Goal: Task Accomplishment & Management: Use online tool/utility

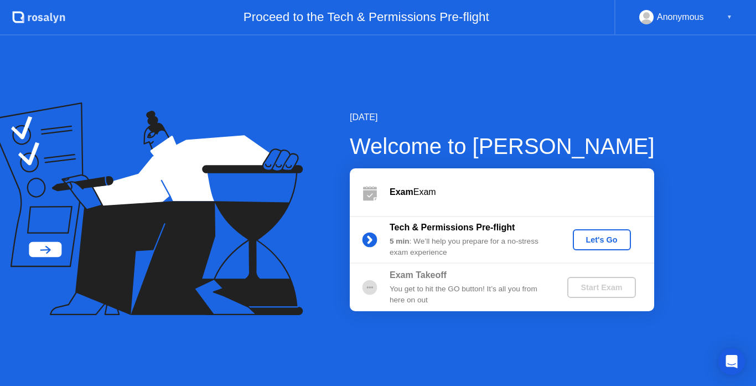
click at [597, 243] on div "Let's Go" at bounding box center [601, 239] width 49 height 9
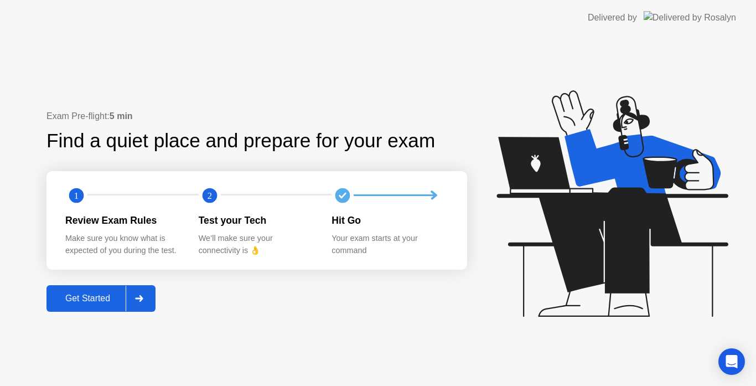
click at [93, 296] on div "Get Started" at bounding box center [88, 298] width 76 height 10
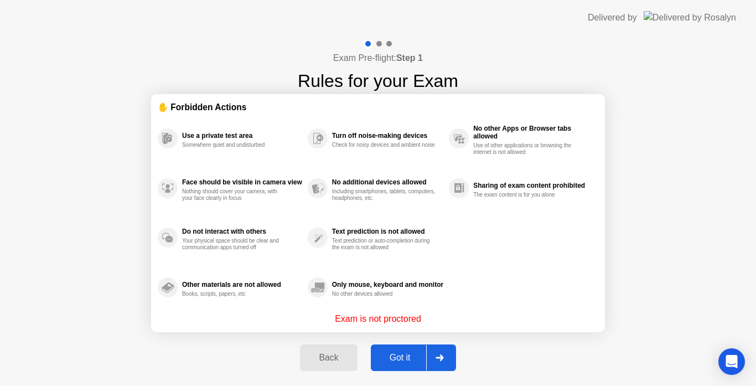
click at [409, 358] on div "Got it" at bounding box center [400, 357] width 52 height 10
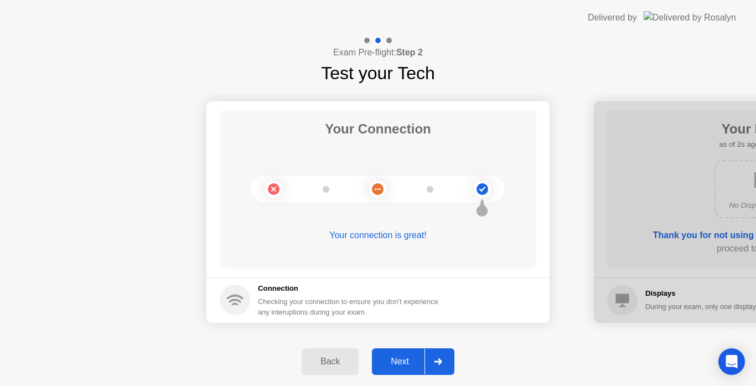
click at [409, 354] on button "Next" at bounding box center [413, 361] width 82 height 27
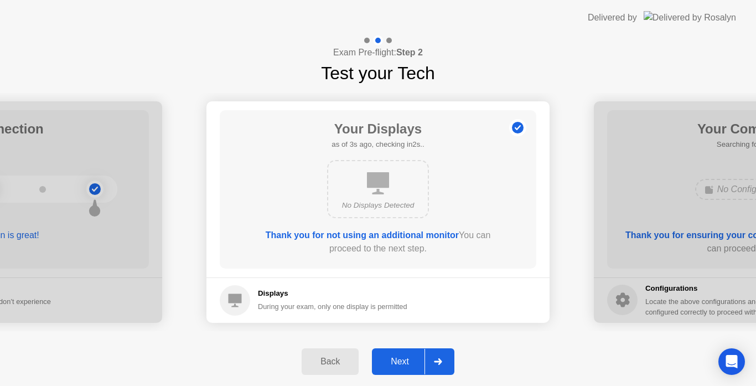
click at [402, 356] on div "Next" at bounding box center [399, 361] width 49 height 10
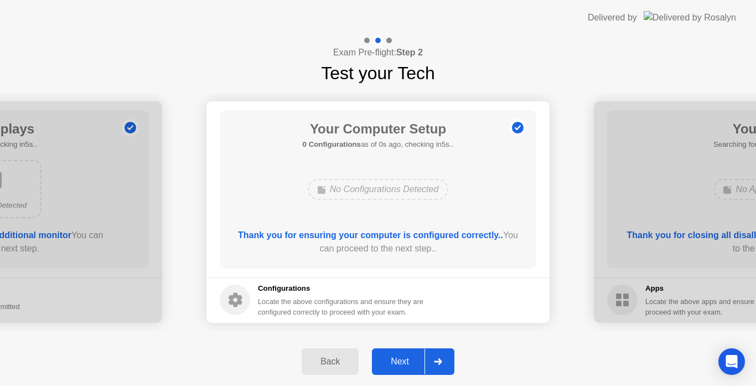
click at [400, 361] on div "Next" at bounding box center [399, 361] width 49 height 10
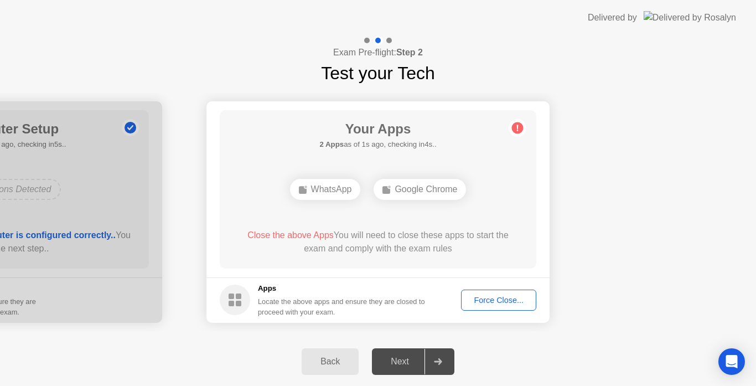
click at [502, 295] on div "Force Close..." at bounding box center [498, 299] width 67 height 9
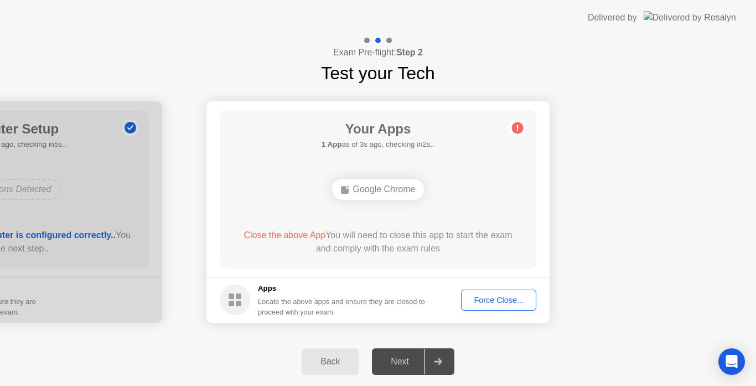
click at [282, 235] on span "Close the above App" at bounding box center [284, 234] width 82 height 9
click at [496, 291] on button "Force Close..." at bounding box center [498, 299] width 75 height 21
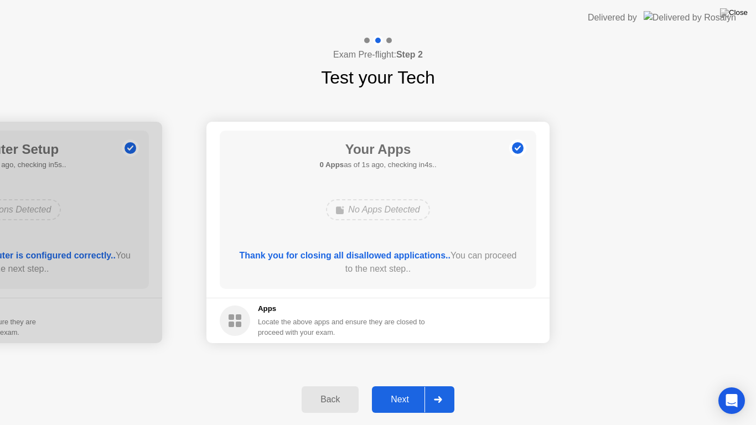
click at [399, 385] on div "Next" at bounding box center [399, 399] width 49 height 10
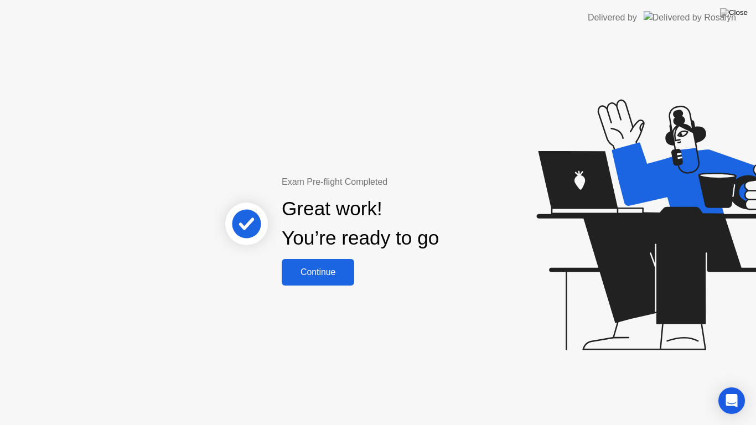
click at [321, 270] on div "Continue" at bounding box center [318, 272] width 66 height 10
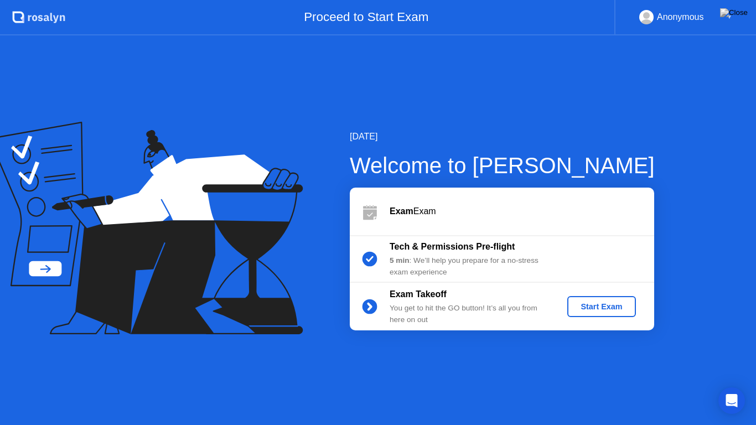
click at [606, 307] on div "Start Exam" at bounding box center [600, 306] width 59 height 9
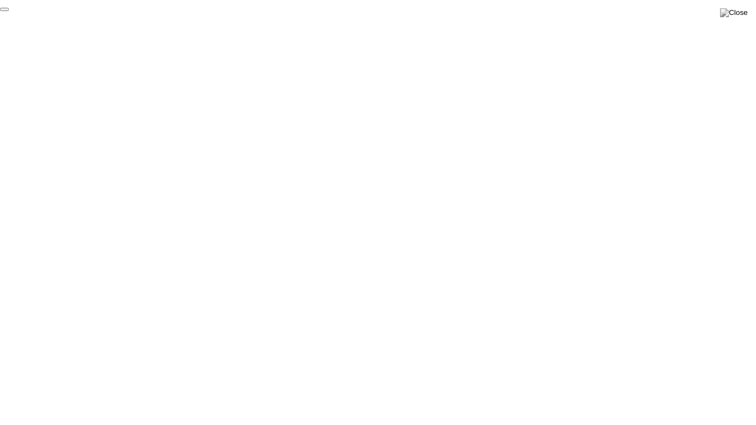
click div "End Proctoring Session"
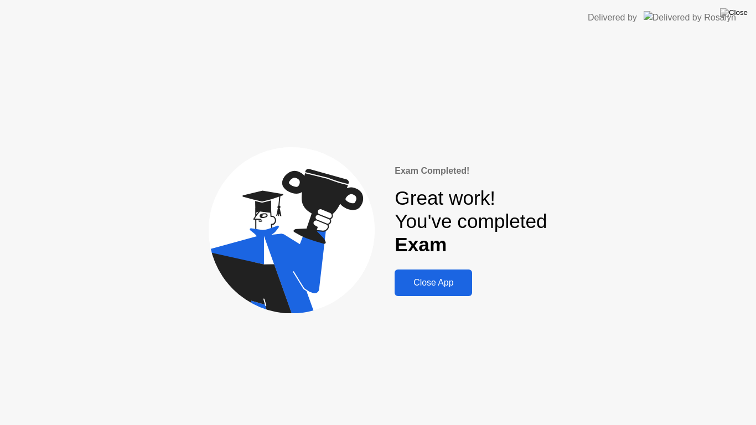
click at [429, 268] on div "Exam Completed! Great work! You've completed Exam Close App" at bounding box center [470, 230] width 152 height 132
click at [440, 284] on div "Close App" at bounding box center [433, 283] width 71 height 10
